Goal: Navigation & Orientation: Find specific page/section

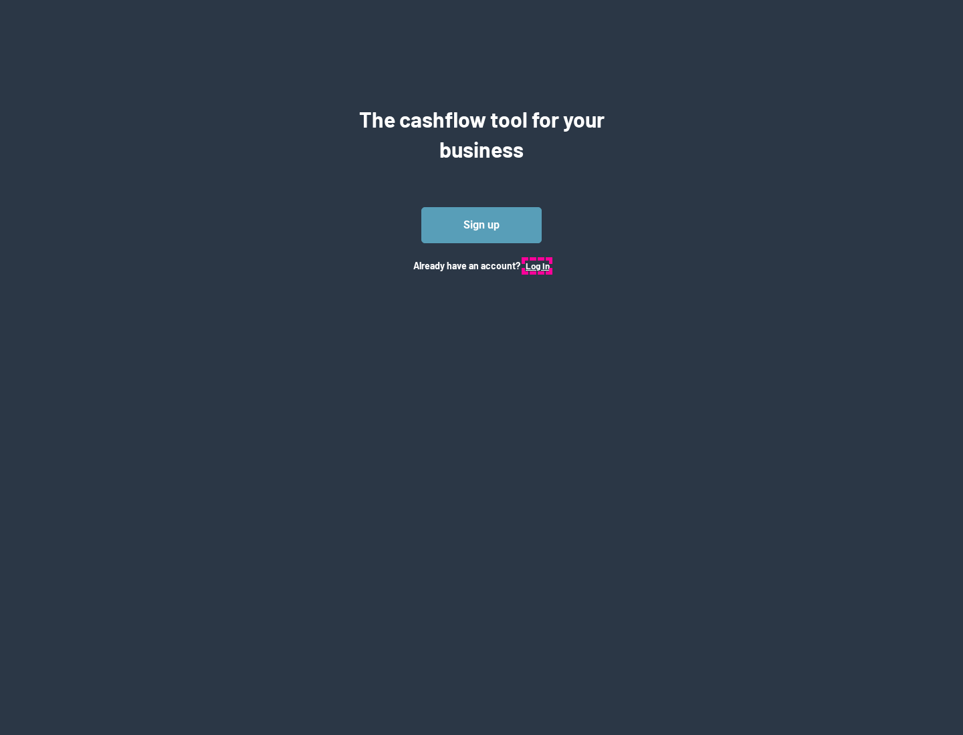
click at [537, 265] on button "Log In" at bounding box center [537, 266] width 24 height 11
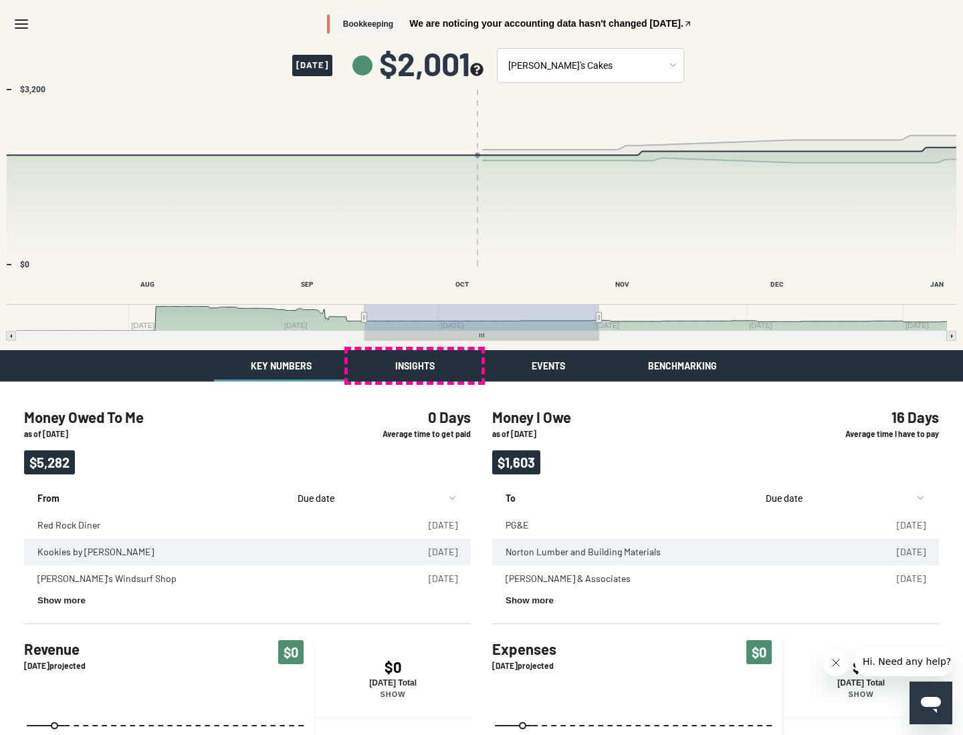
click at [414, 366] on button "Insights" at bounding box center [415, 365] width 134 height 31
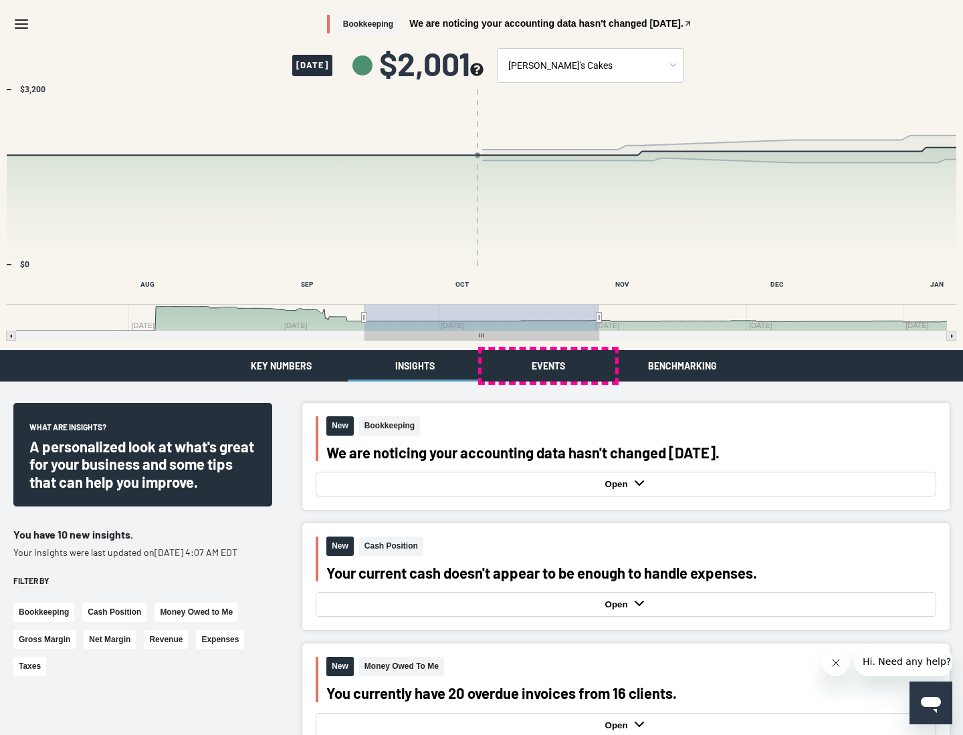
click at [548, 366] on button "Events" at bounding box center [548, 365] width 134 height 31
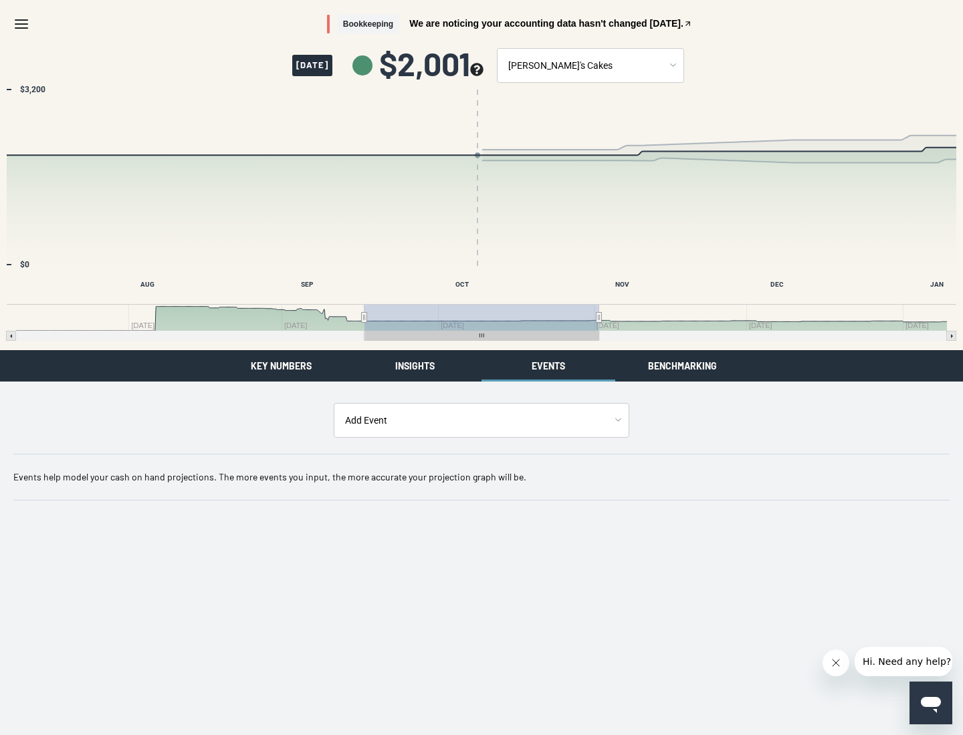
click at [682, 366] on button "Benchmarking" at bounding box center [682, 365] width 134 height 31
